Goal: Information Seeking & Learning: Learn about a topic

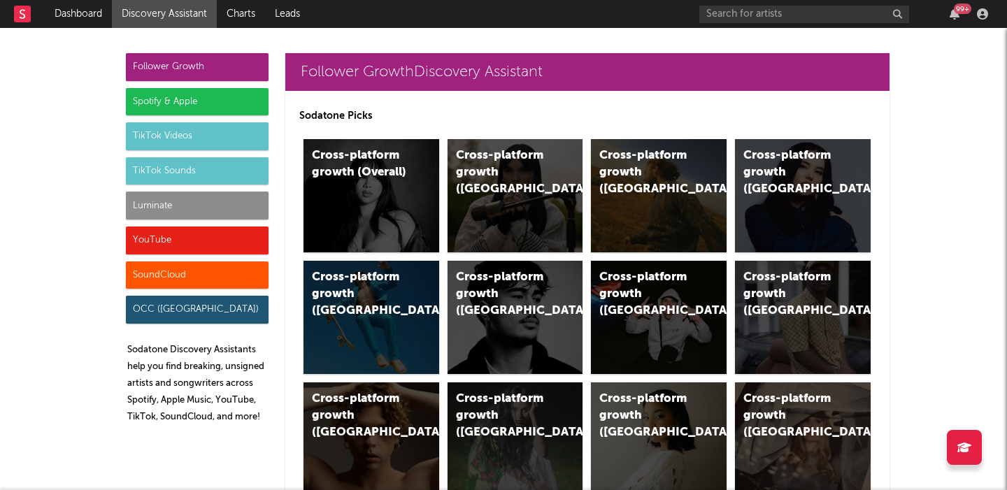
scroll to position [6654, 0]
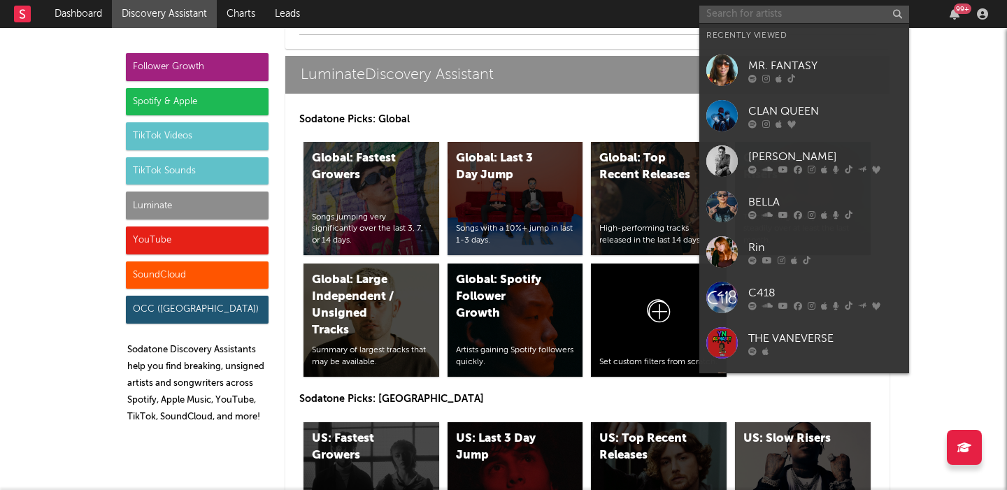
click at [767, 9] on input "text" at bounding box center [804, 14] width 210 height 17
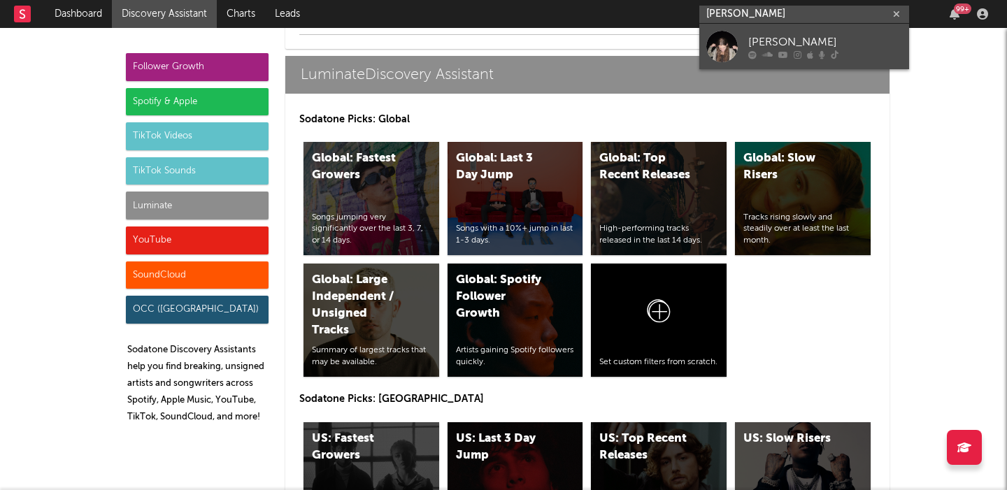
type input "[PERSON_NAME]"
click at [768, 62] on link "[PERSON_NAME]" at bounding box center [804, 46] width 210 height 45
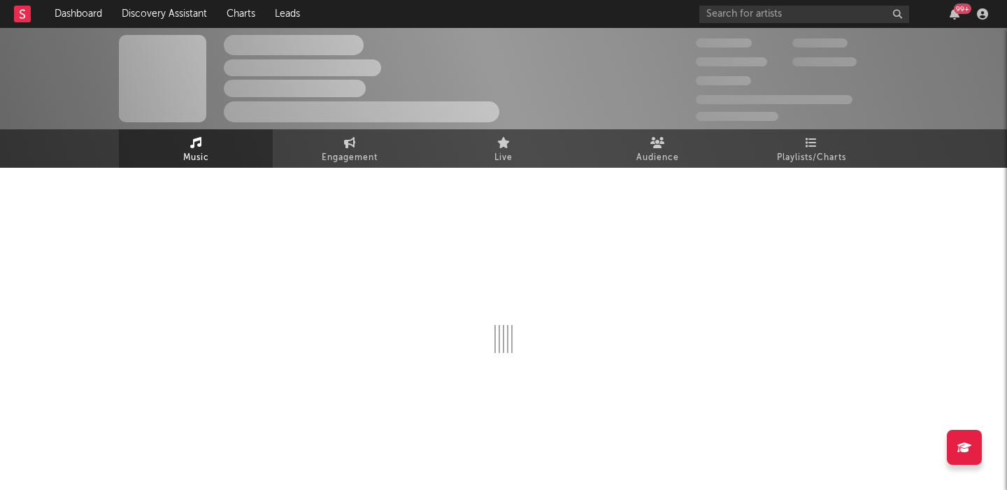
select select "6m"
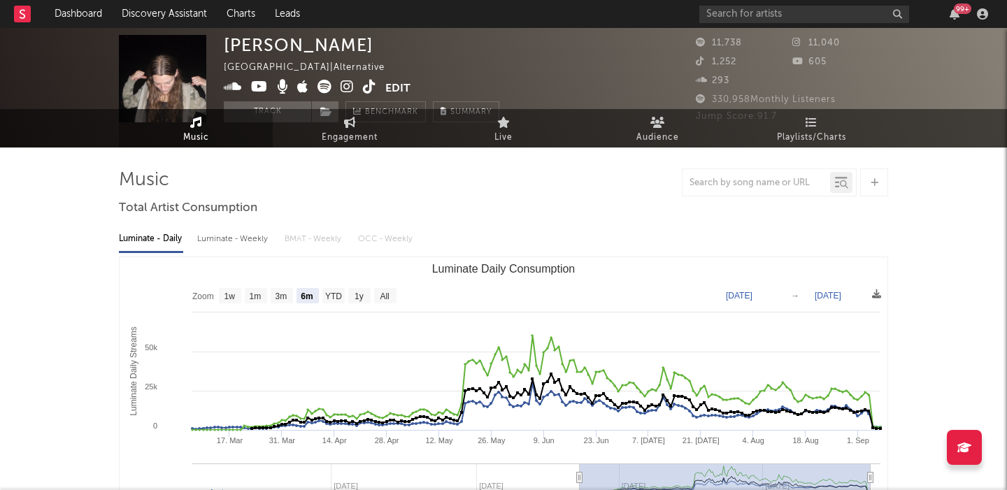
scroll to position [21, 0]
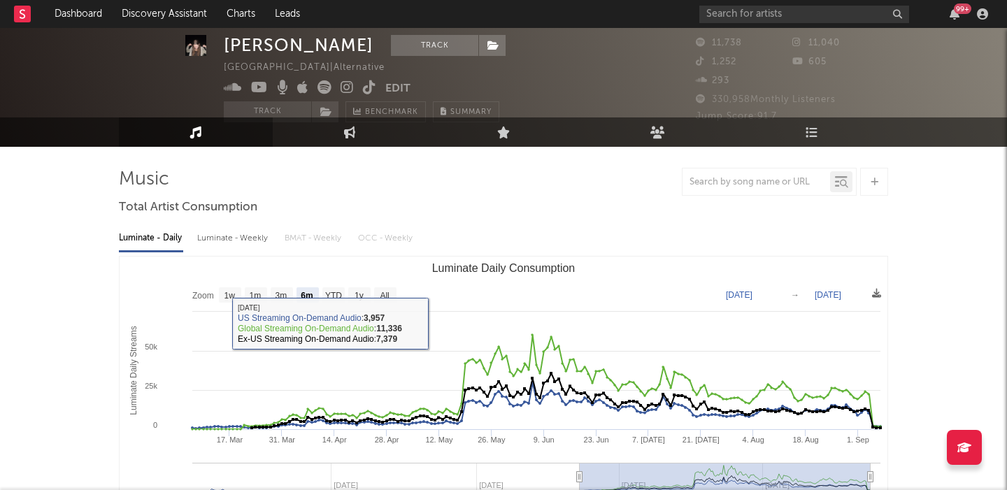
click at [234, 234] on div "Luminate - Weekly" at bounding box center [233, 239] width 73 height 24
select select "6m"
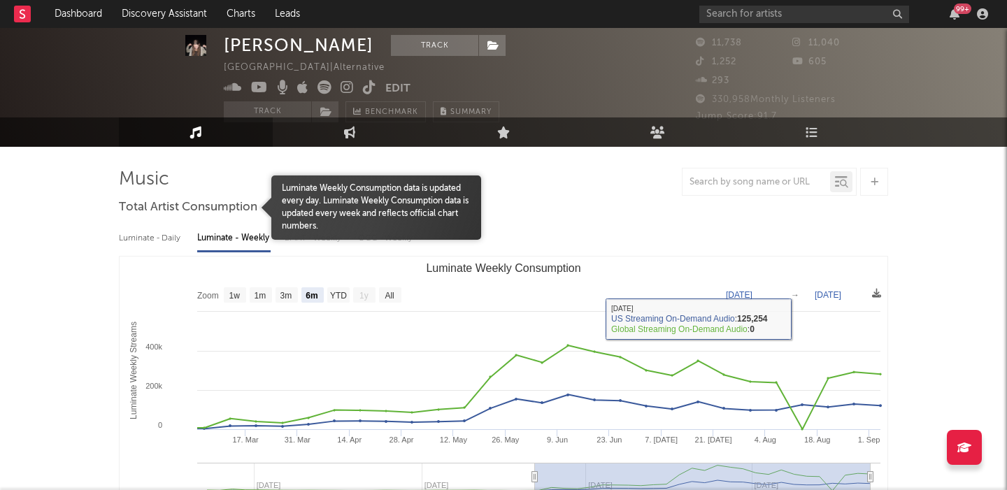
click at [159, 231] on div "Luminate - Daily" at bounding box center [151, 239] width 64 height 24
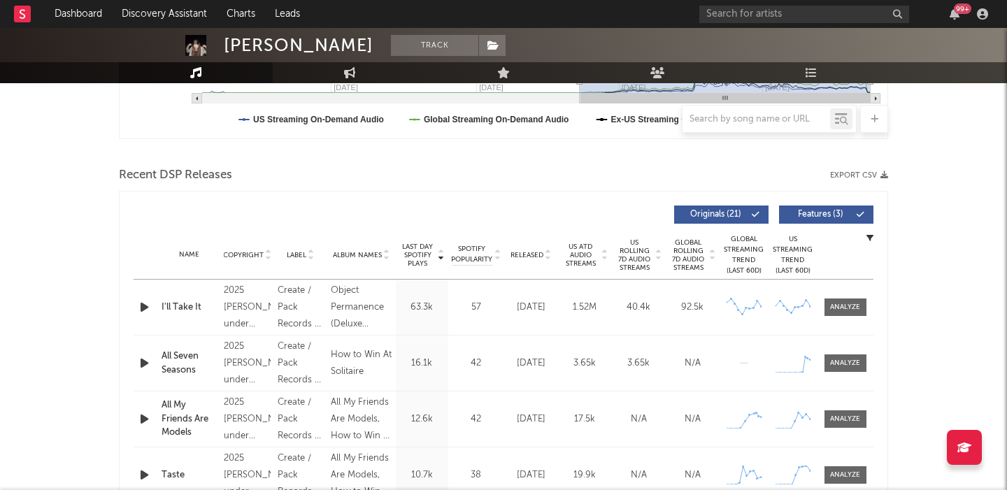
scroll to position [464, 0]
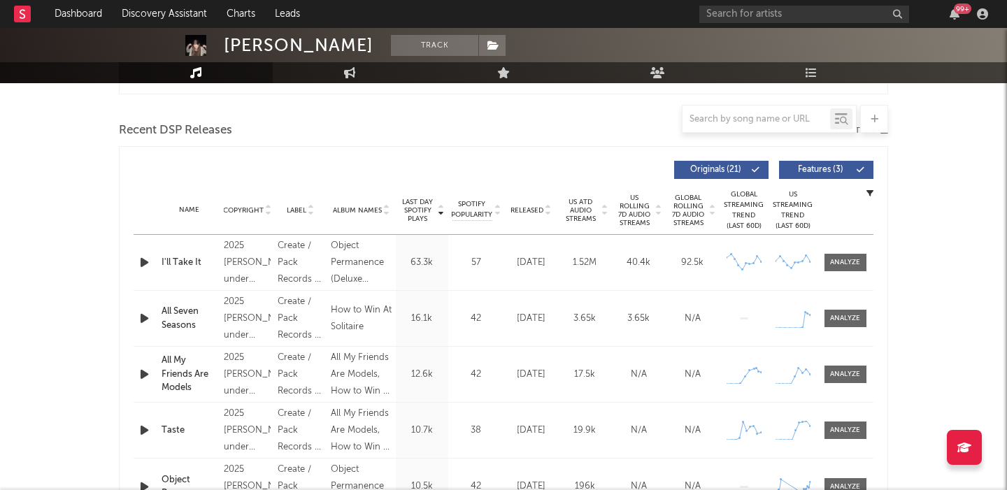
click at [853, 174] on button "Features ( 3 )" at bounding box center [826, 170] width 94 height 18
click at [527, 202] on div "Name Copyright Label Album Names Composer Names 7 Day Spotify Plays Last Day Sp…" at bounding box center [504, 210] width 740 height 49
click at [532, 212] on span "Released" at bounding box center [527, 210] width 33 height 8
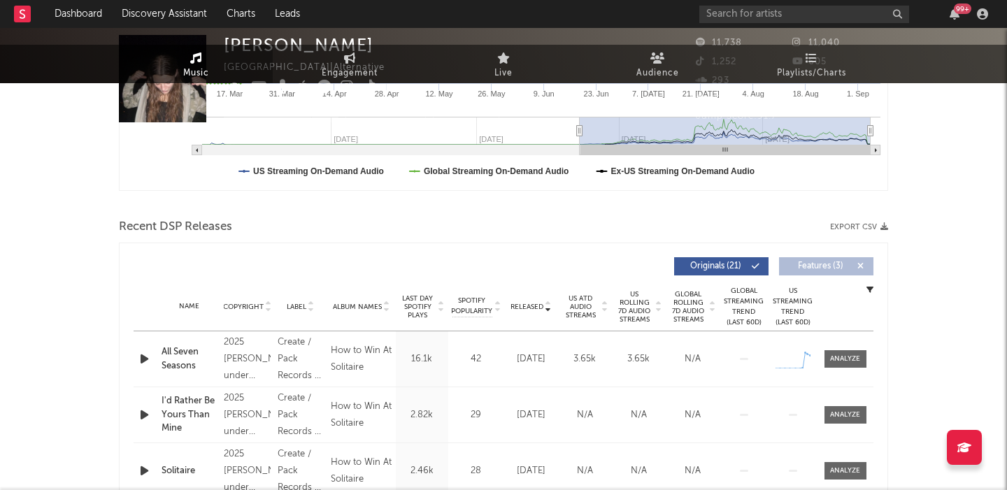
scroll to position [0, 0]
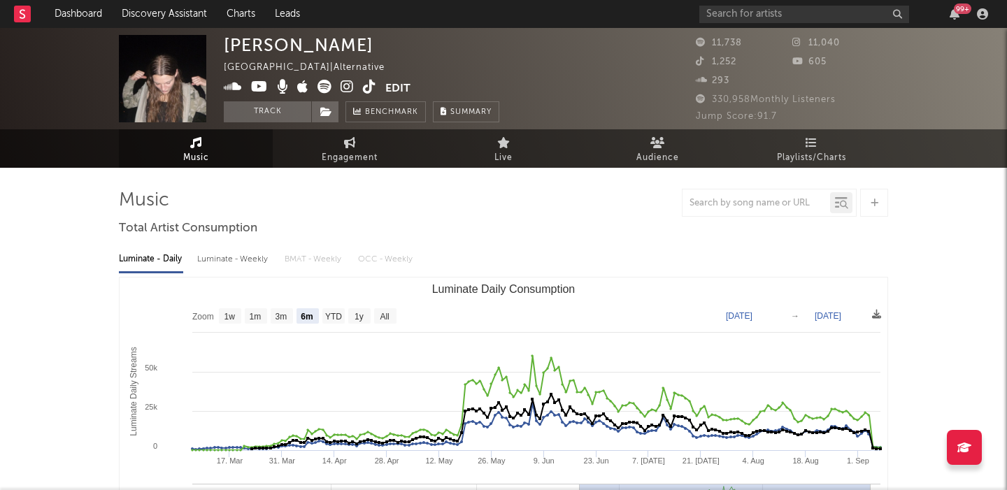
click at [327, 84] on icon at bounding box center [325, 87] width 14 height 14
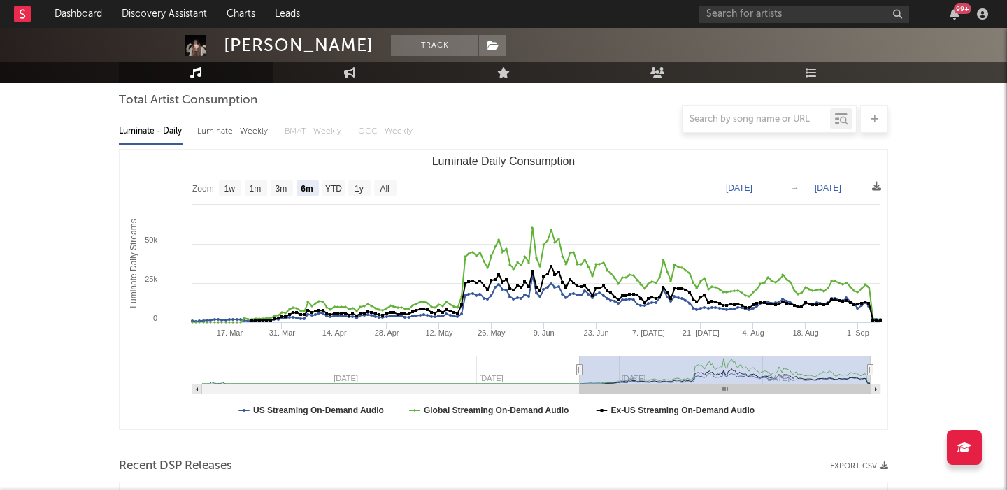
scroll to position [121, 0]
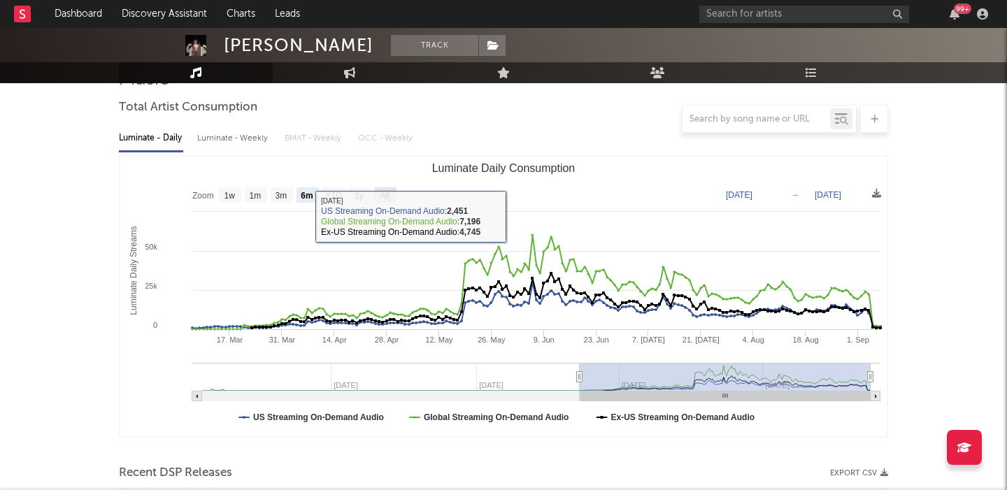
click at [388, 195] on text "All" at bounding box center [384, 196] width 9 height 10
select select "All"
type input "[DATE]"
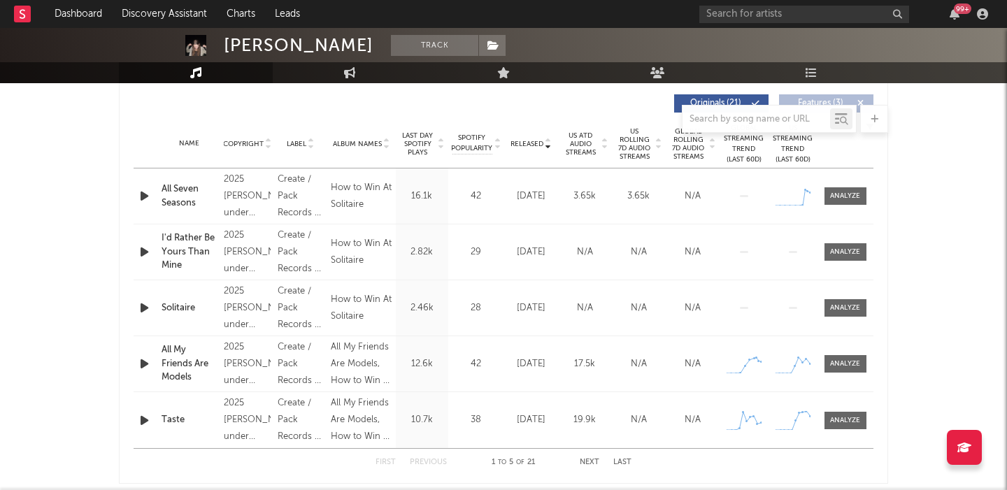
scroll to position [520, 0]
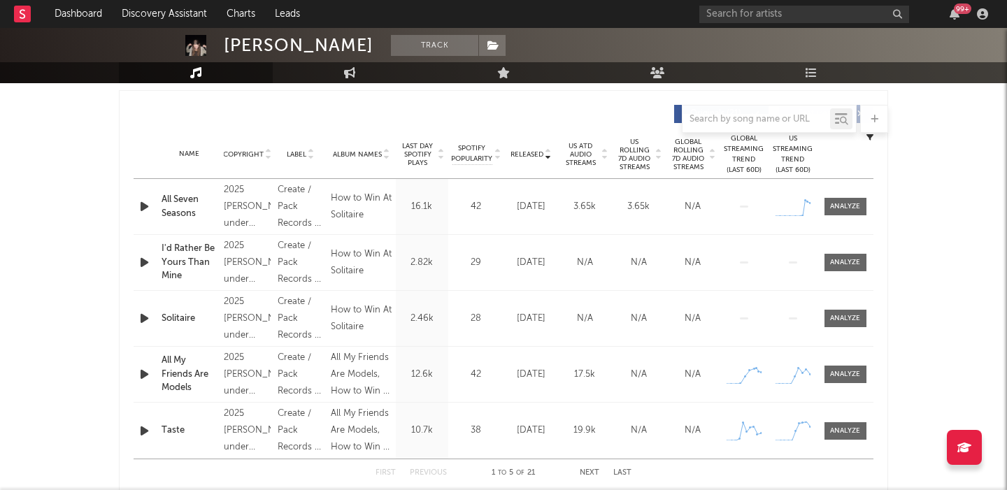
click at [646, 166] on span "US Rolling 7D Audio Streams" at bounding box center [635, 155] width 38 height 34
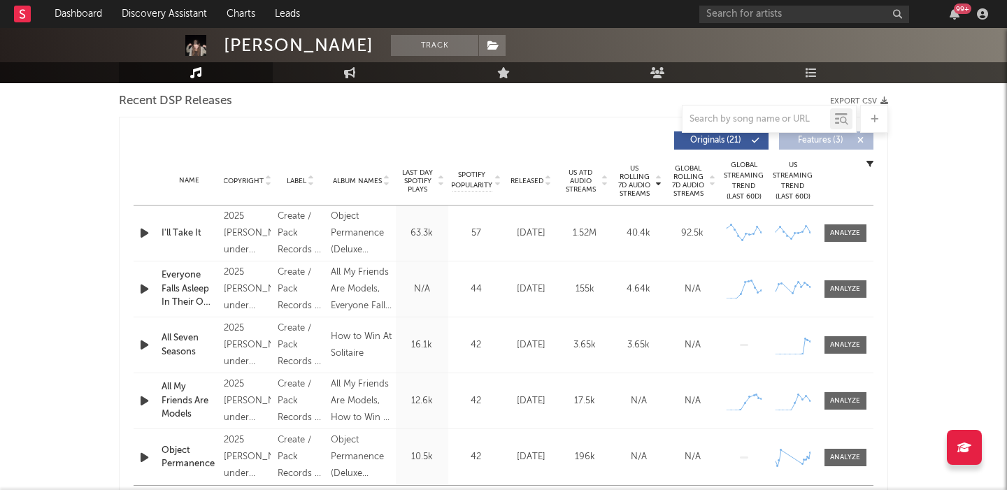
scroll to position [486, 0]
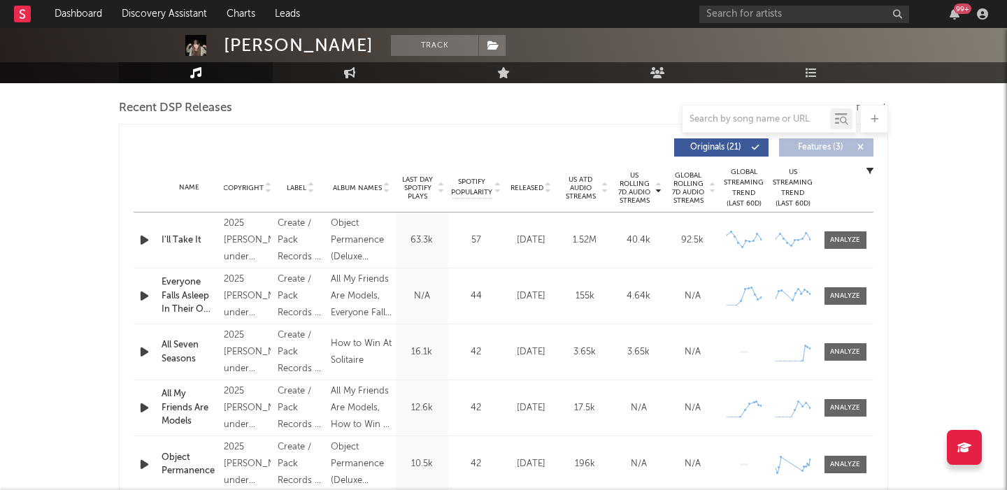
click at [531, 187] on span "Released" at bounding box center [527, 188] width 33 height 8
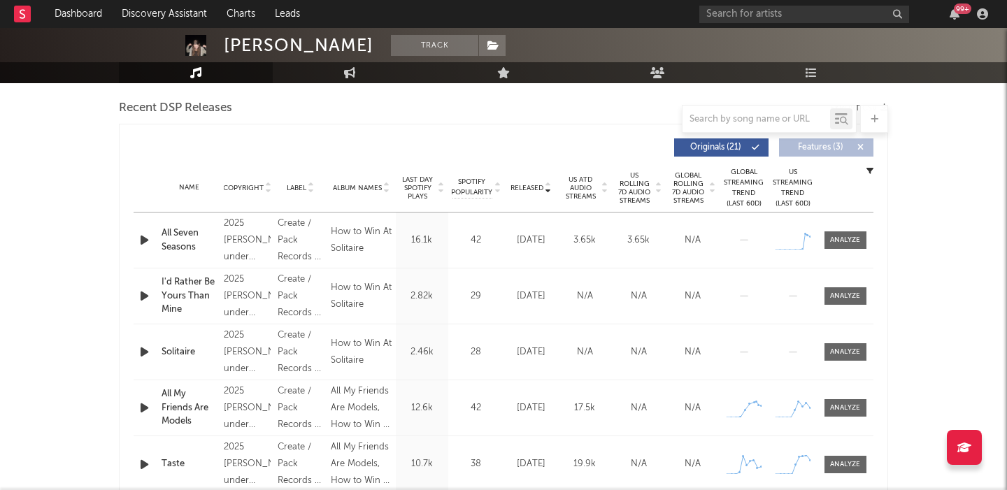
click at [637, 189] on span "US Rolling 7D Audio Streams" at bounding box center [635, 188] width 38 height 34
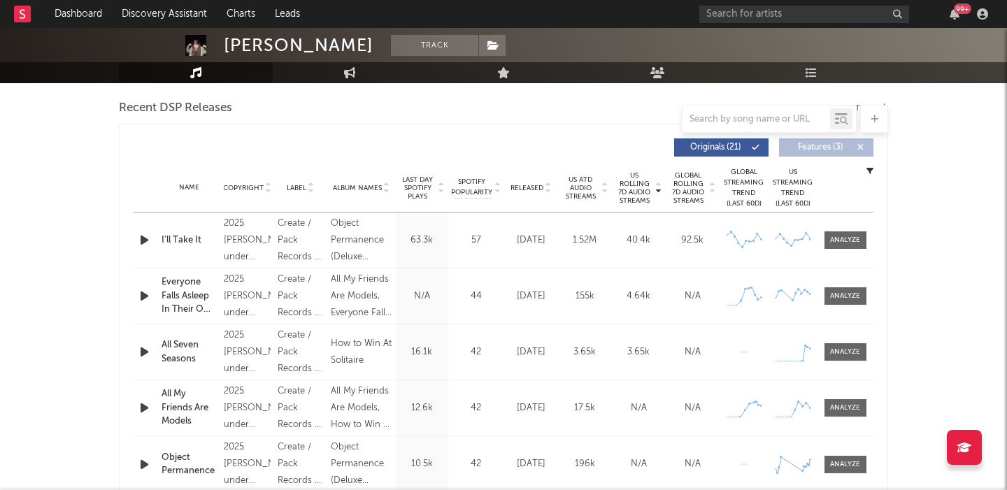
click at [533, 186] on span "Released" at bounding box center [527, 188] width 33 height 8
